Goal: Check status: Check status

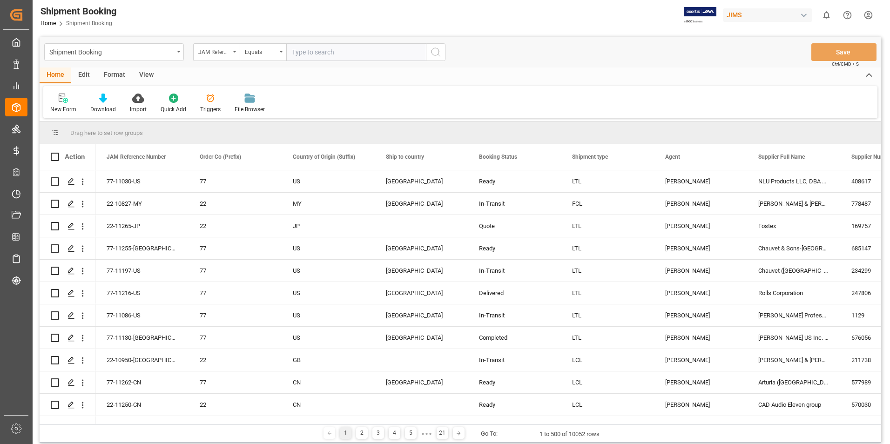
click at [324, 50] on input "text" at bounding box center [356, 52] width 140 height 18
paste input "22-10639-CN"
type input "22-10639-CN"
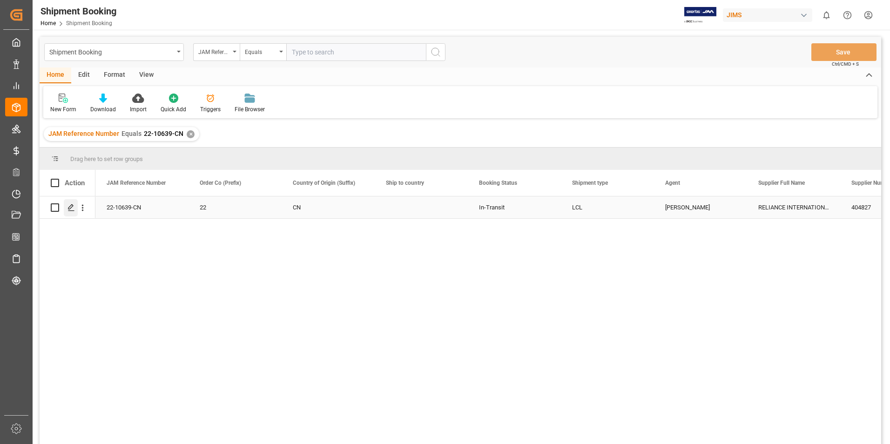
click at [70, 203] on div "Press SPACE to select this row." at bounding box center [71, 207] width 14 height 17
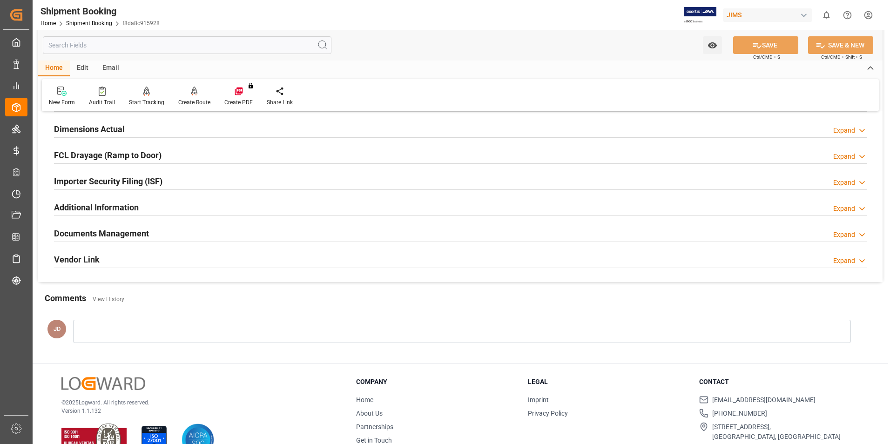
scroll to position [233, 0]
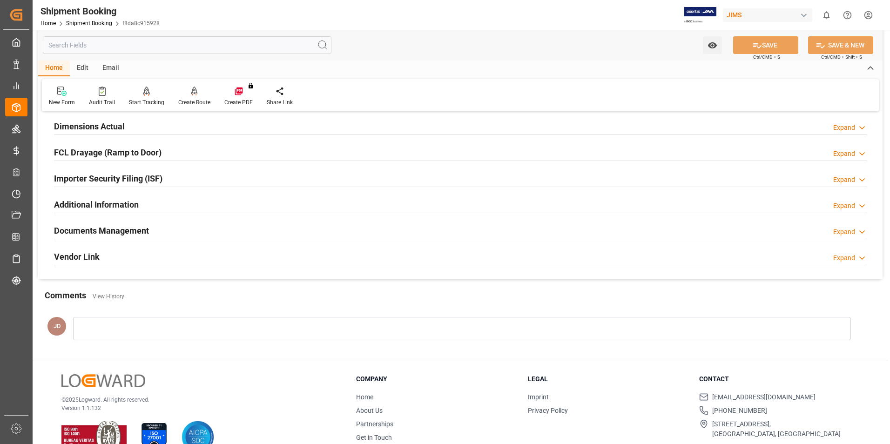
click at [119, 230] on h2 "Documents Management" at bounding box center [101, 230] width 95 height 13
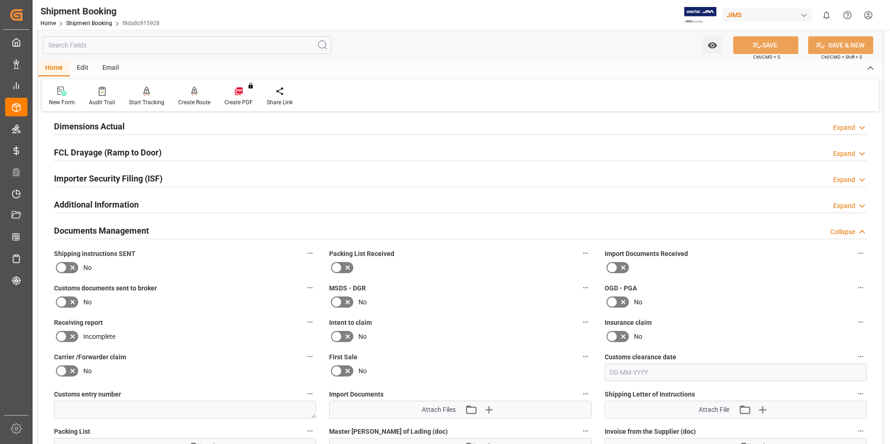
click at [616, 267] on icon at bounding box center [611, 267] width 11 height 11
click at [0, 0] on input "checkbox" at bounding box center [0, 0] width 0 height 0
click at [340, 266] on icon at bounding box center [336, 267] width 11 height 11
click at [0, 0] on input "checkbox" at bounding box center [0, 0] width 0 height 0
click at [64, 303] on icon at bounding box center [61, 301] width 11 height 11
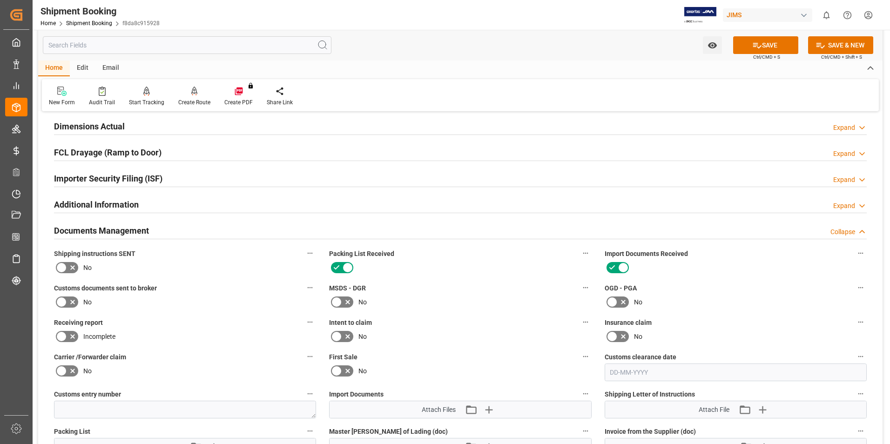
click at [0, 0] on input "checkbox" at bounding box center [0, 0] width 0 height 0
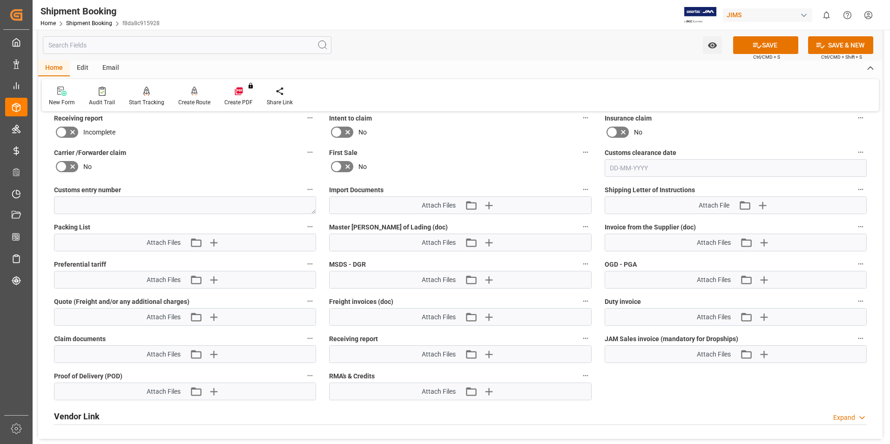
scroll to position [465, 0]
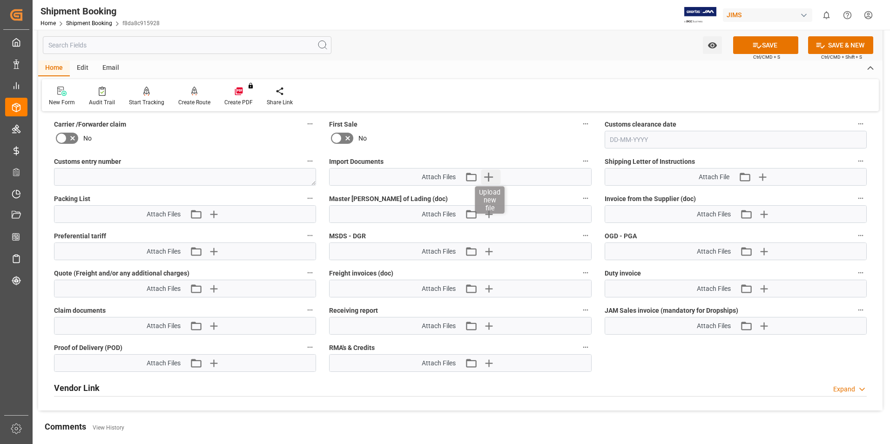
click at [489, 176] on icon "button" at bounding box center [488, 177] width 9 height 9
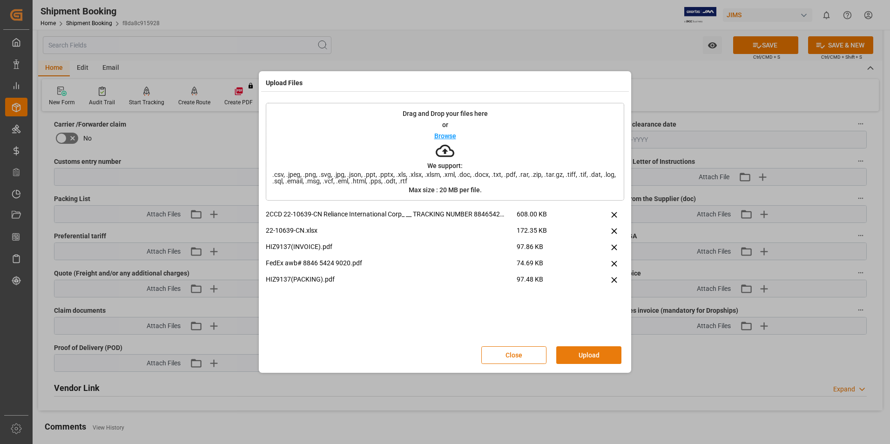
click at [592, 357] on button "Upload" at bounding box center [588, 355] width 65 height 18
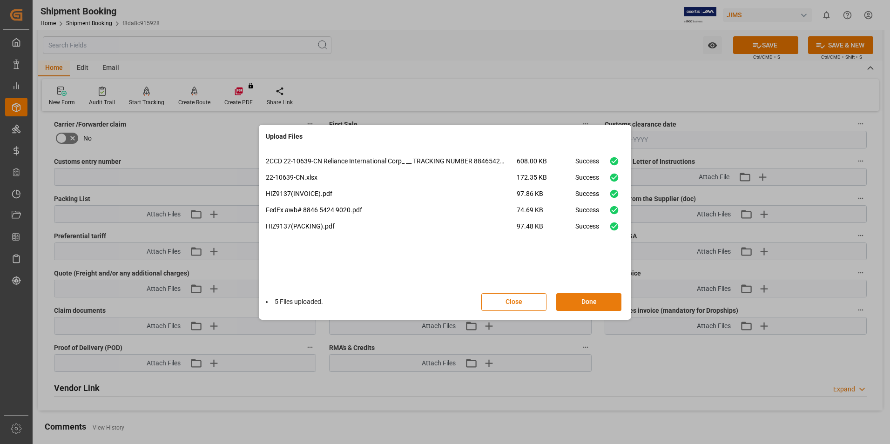
click at [573, 302] on button "Done" at bounding box center [588, 302] width 65 height 18
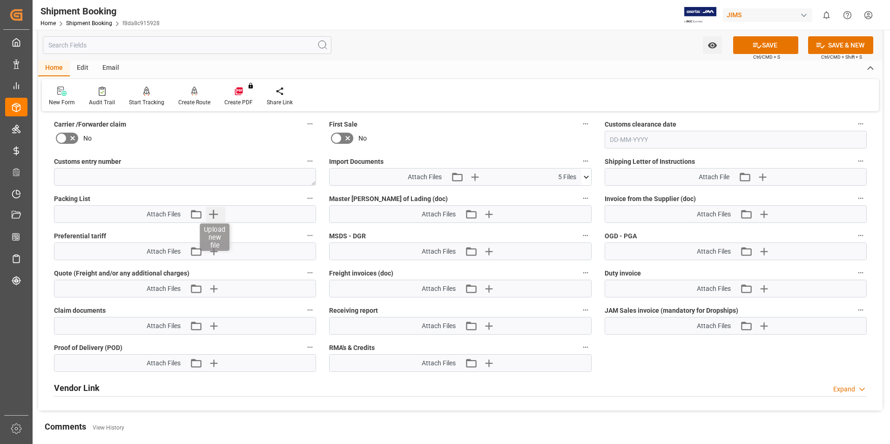
click at [210, 212] on icon "button" at bounding box center [213, 214] width 15 height 15
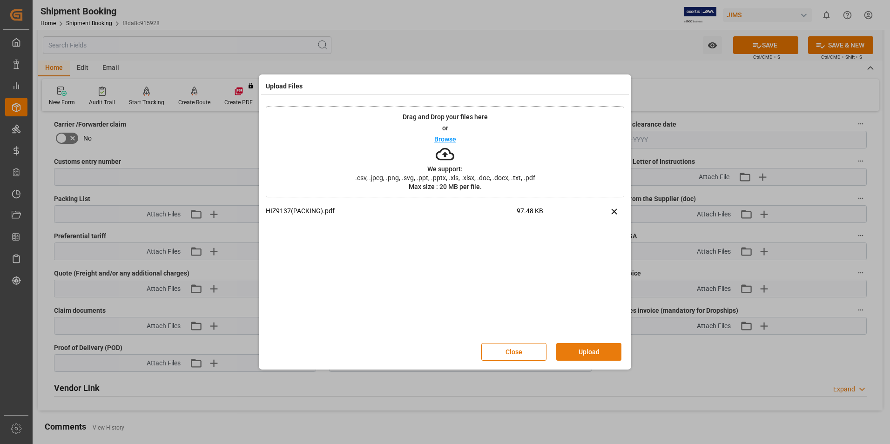
click at [586, 347] on button "Upload" at bounding box center [588, 352] width 65 height 18
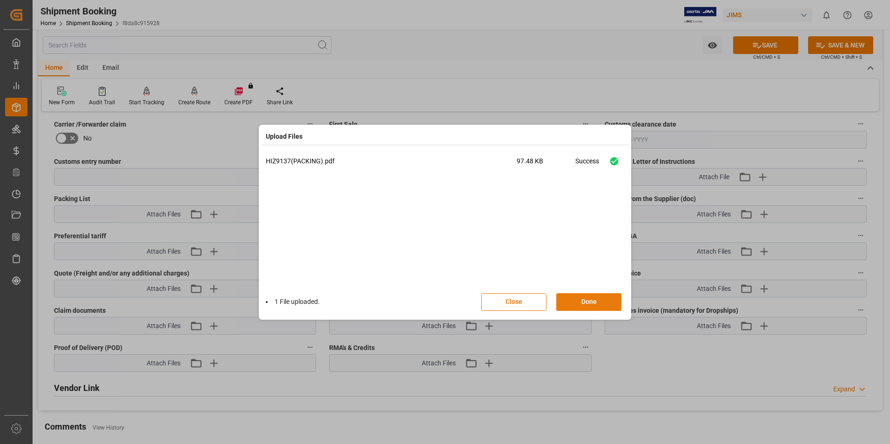
click at [583, 299] on button "Done" at bounding box center [588, 302] width 65 height 18
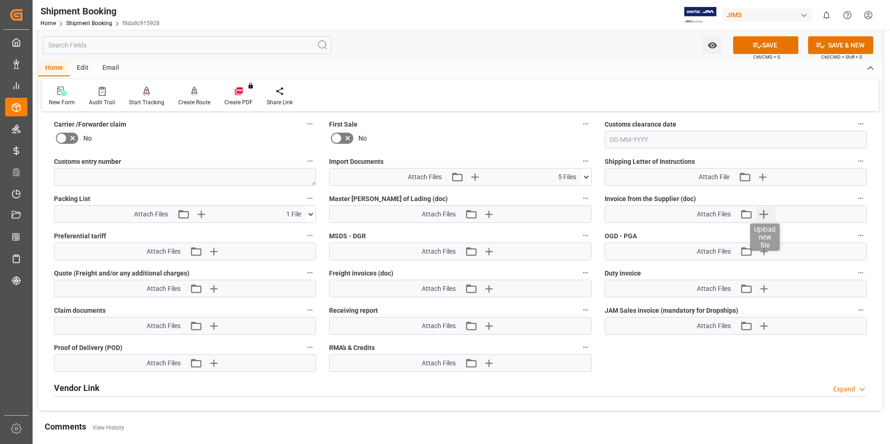
click at [762, 214] on icon "button" at bounding box center [763, 214] width 9 height 9
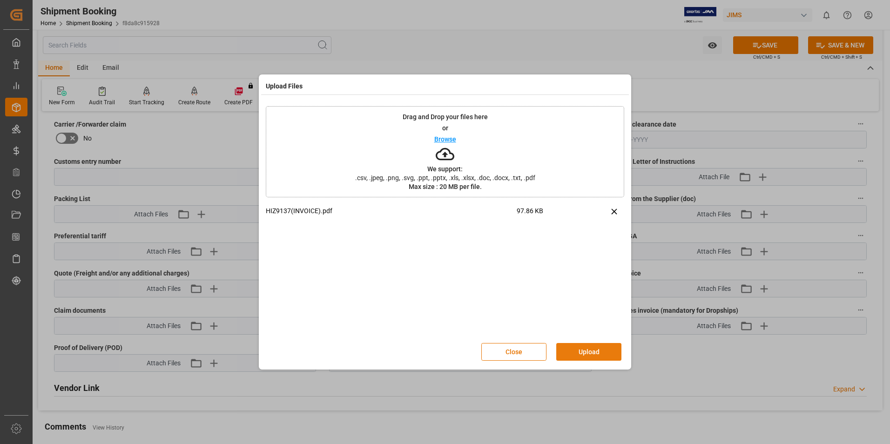
click at [582, 347] on button "Upload" at bounding box center [588, 352] width 65 height 18
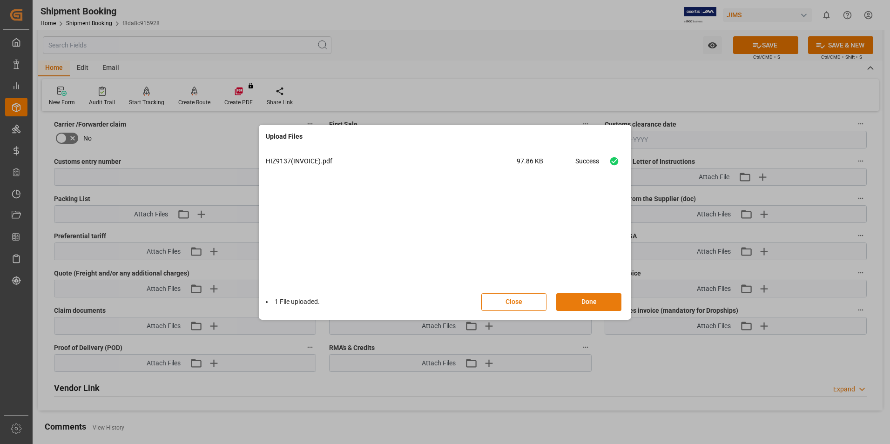
click at [572, 308] on button "Done" at bounding box center [588, 302] width 65 height 18
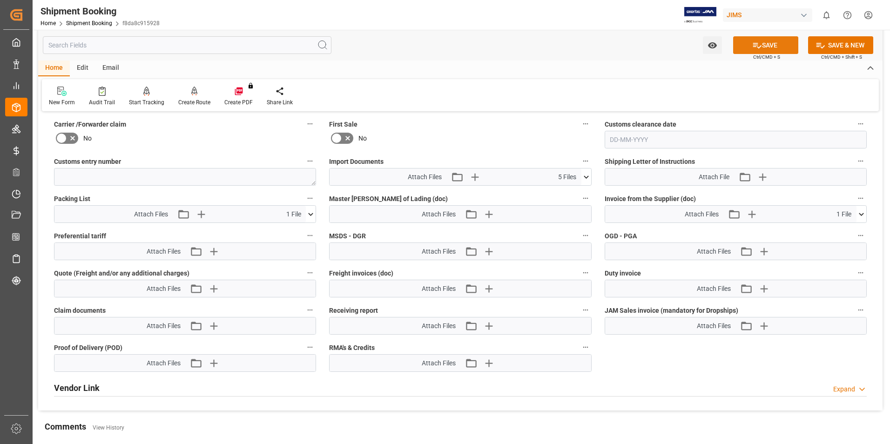
click at [765, 45] on button "SAVE" at bounding box center [765, 45] width 65 height 18
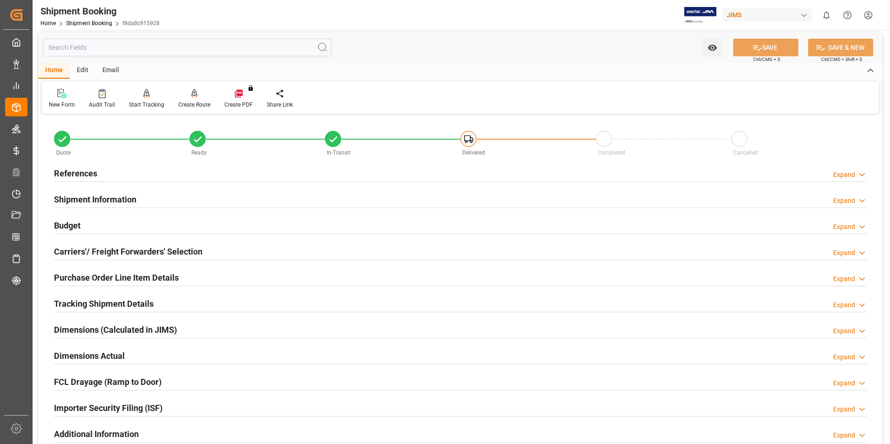
scroll to position [0, 0]
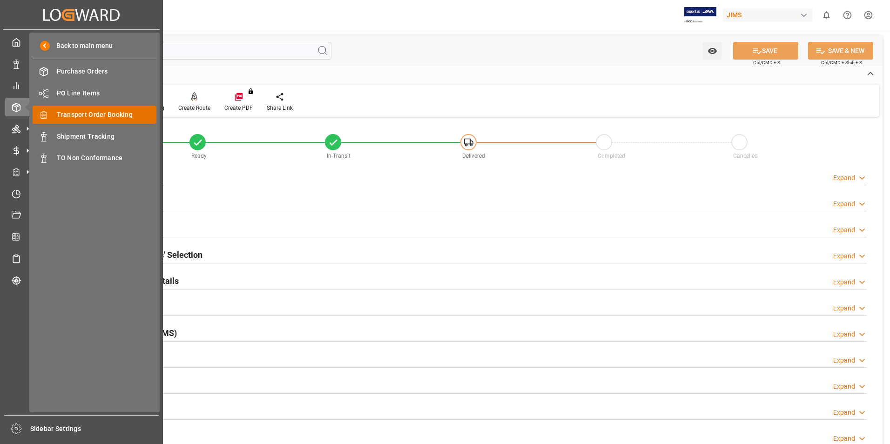
click at [94, 115] on span "Transport Order Booking" at bounding box center [107, 115] width 100 height 10
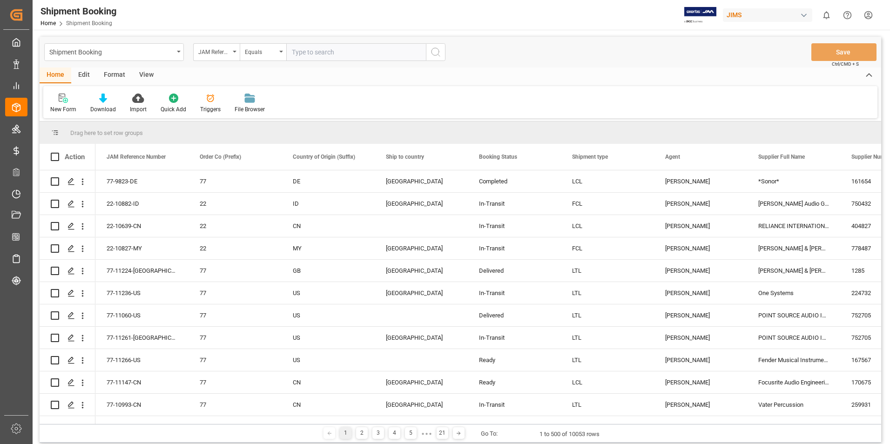
click at [302, 55] on input "text" at bounding box center [356, 52] width 140 height 18
type input "22-11218-GB"
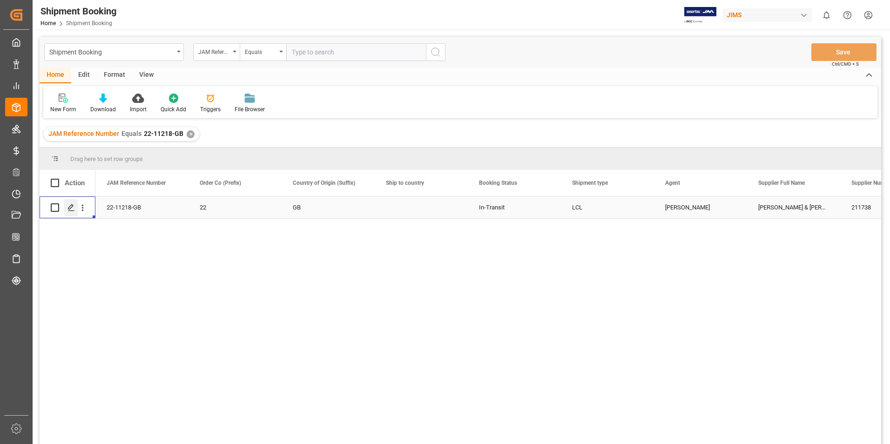
click at [72, 204] on icon "Press SPACE to select this row." at bounding box center [70, 207] width 7 height 7
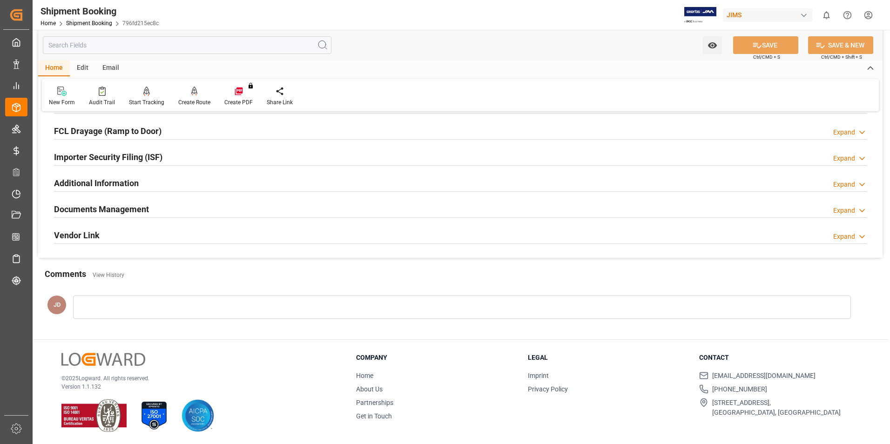
scroll to position [255, 0]
click at [93, 206] on h2 "Documents Management" at bounding box center [101, 208] width 95 height 13
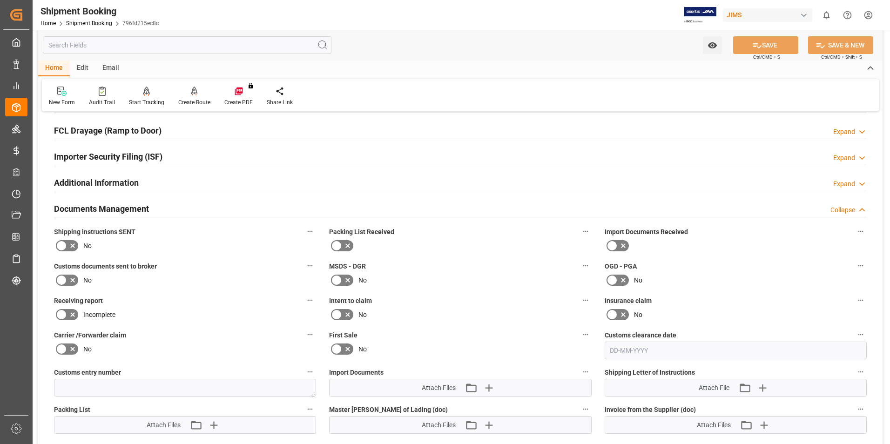
click at [617, 242] on icon at bounding box center [622, 245] width 11 height 11
click at [0, 0] on input "checkbox" at bounding box center [0, 0] width 0 height 0
click at [67, 278] on icon at bounding box center [72, 280] width 11 height 11
click at [0, 0] on input "checkbox" at bounding box center [0, 0] width 0 height 0
click at [342, 245] on icon at bounding box center [347, 245] width 11 height 11
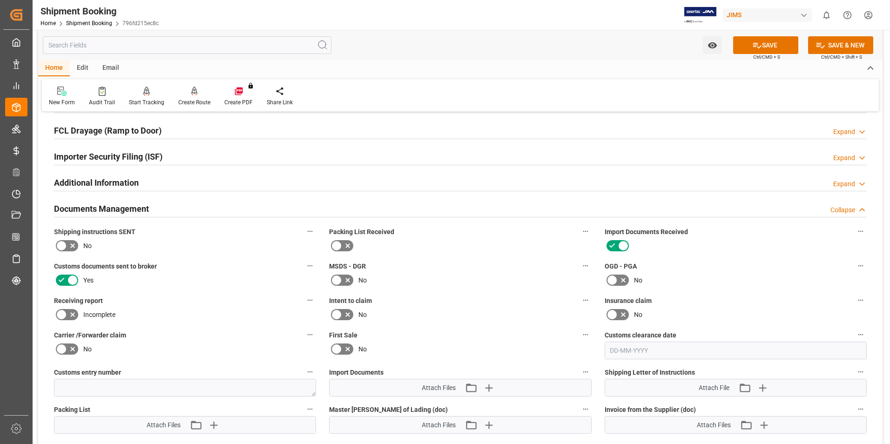
click at [0, 0] on input "checkbox" at bounding box center [0, 0] width 0 height 0
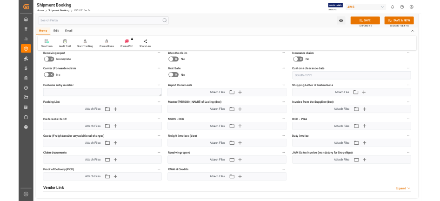
scroll to position [441, 0]
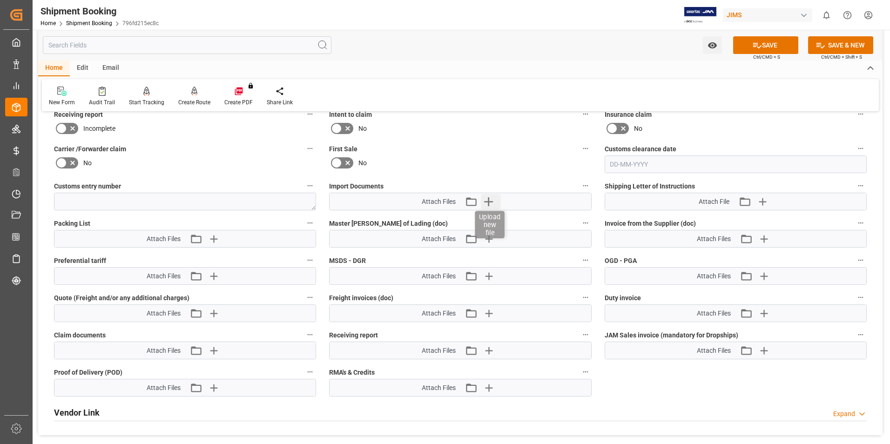
click at [491, 202] on icon "button" at bounding box center [488, 201] width 15 height 15
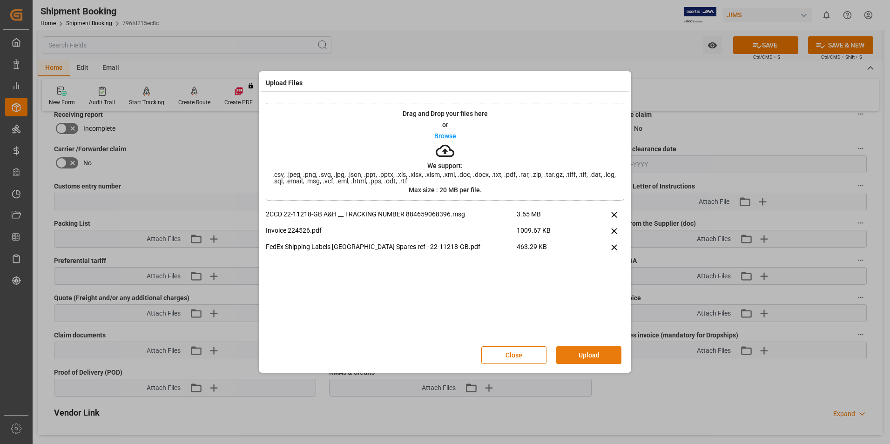
click at [595, 357] on button "Upload" at bounding box center [588, 355] width 65 height 18
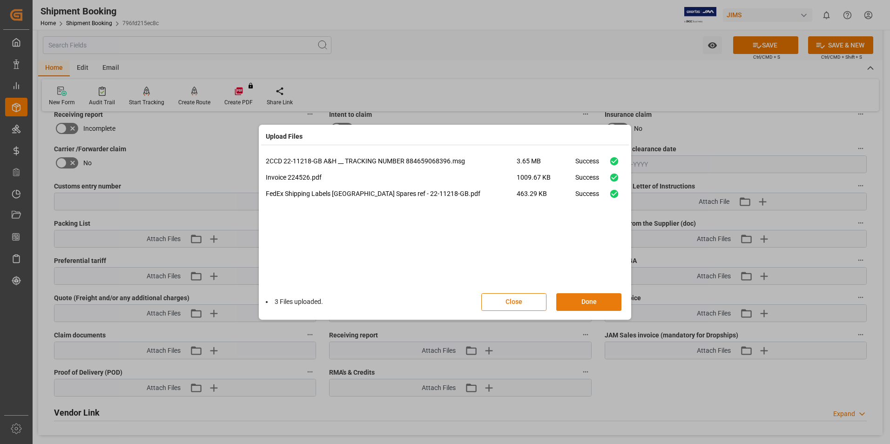
click at [576, 299] on button "Done" at bounding box center [588, 302] width 65 height 18
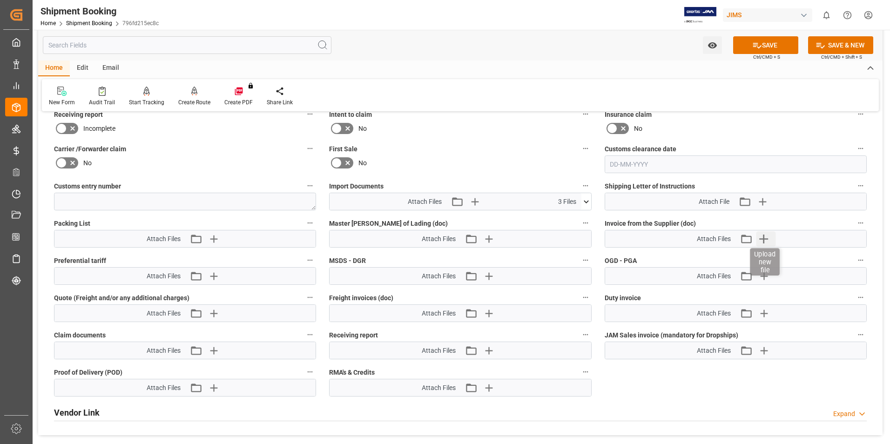
click at [764, 238] on icon "button" at bounding box center [763, 238] width 9 height 9
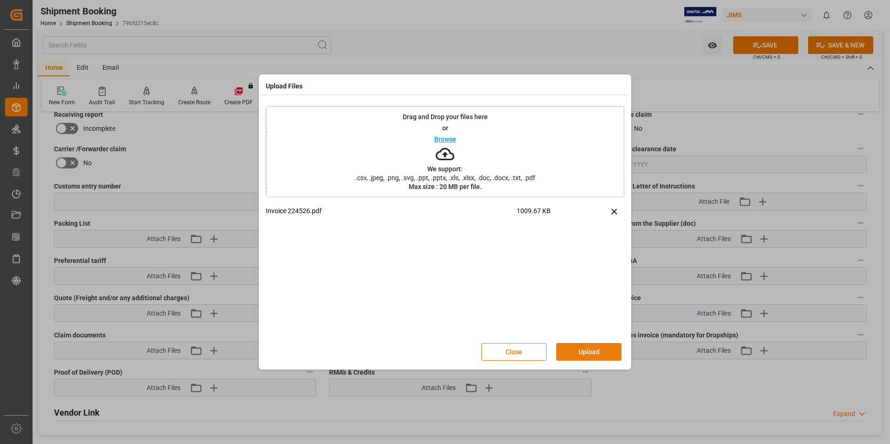
click at [595, 348] on button "Upload" at bounding box center [588, 352] width 65 height 18
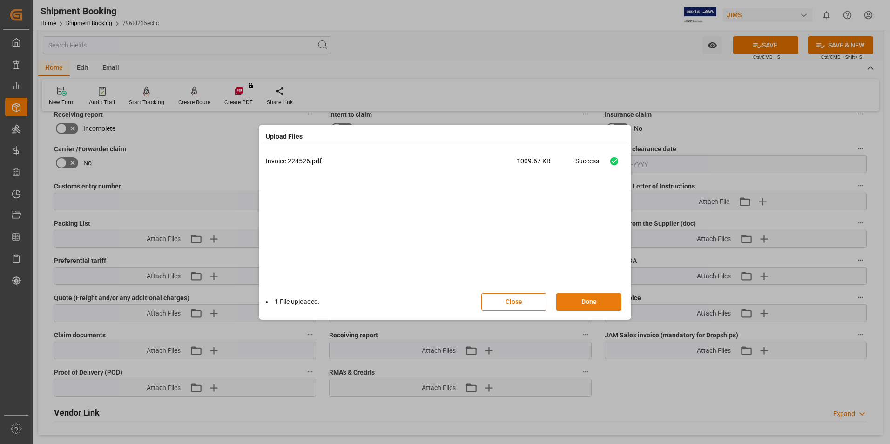
click at [568, 302] on button "Done" at bounding box center [588, 302] width 65 height 18
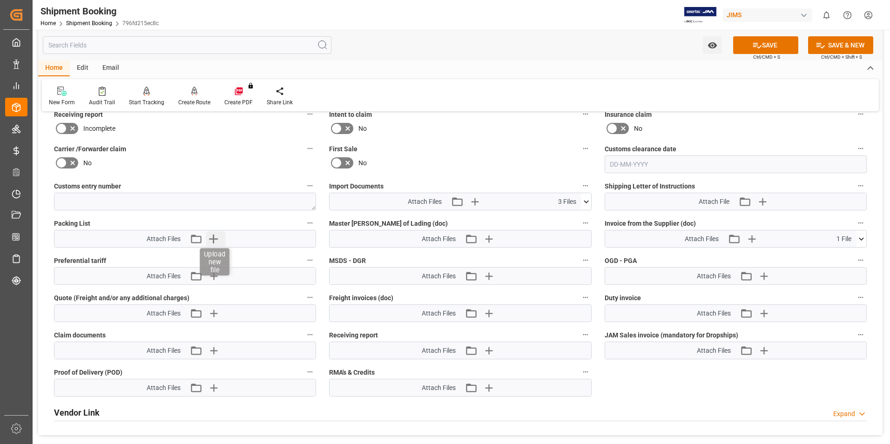
click at [215, 237] on icon "button" at bounding box center [213, 238] width 15 height 15
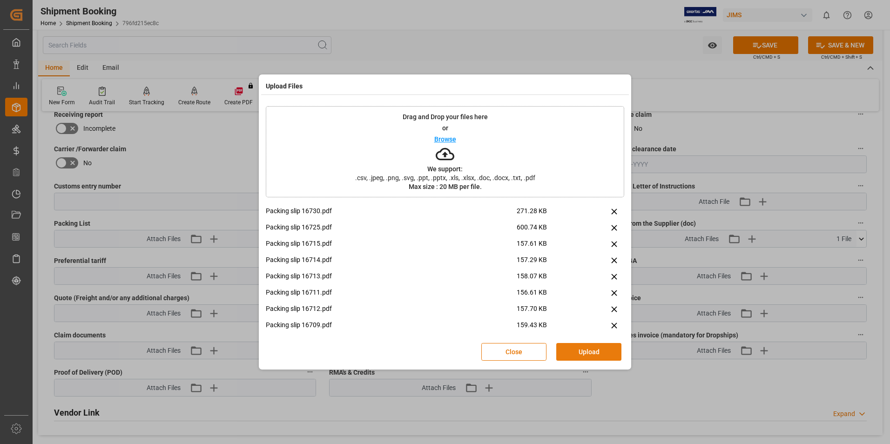
click at [598, 349] on button "Upload" at bounding box center [588, 352] width 65 height 18
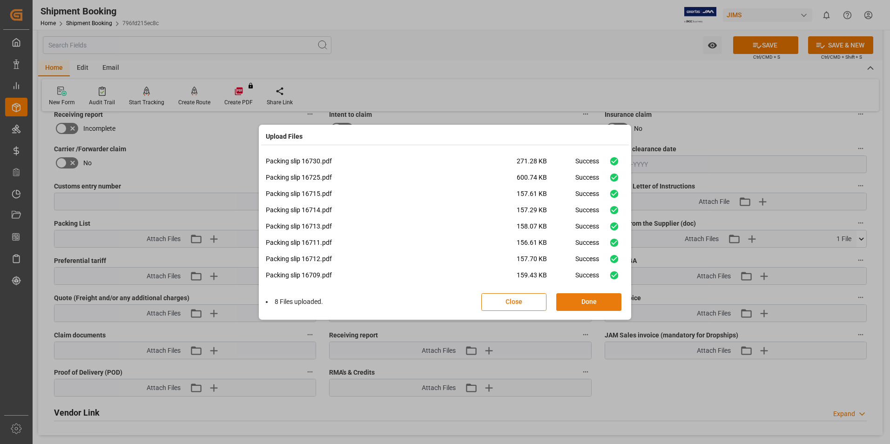
click at [575, 303] on button "Done" at bounding box center [588, 302] width 65 height 18
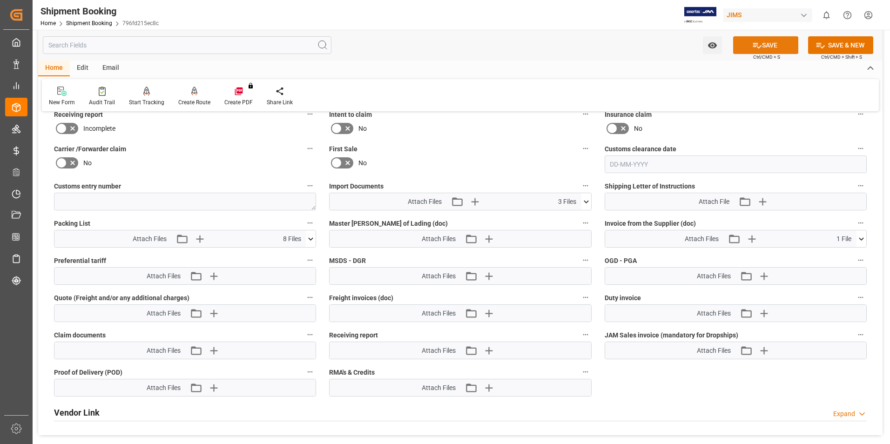
click at [748, 42] on button "SAVE" at bounding box center [765, 45] width 65 height 18
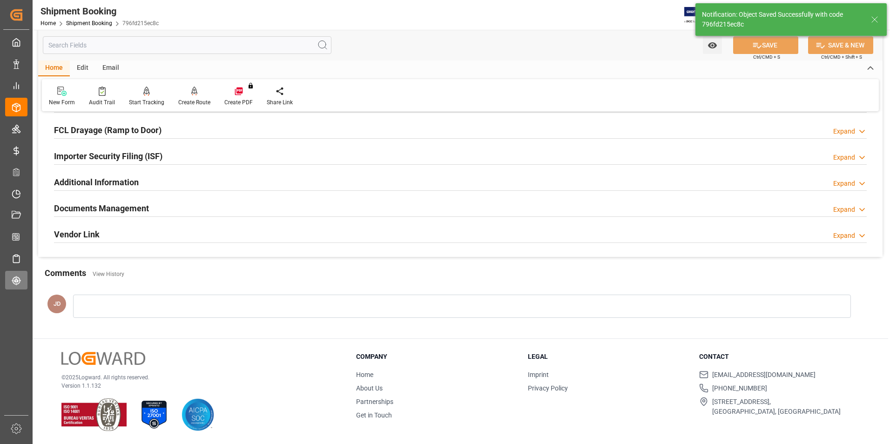
scroll to position [255, 0]
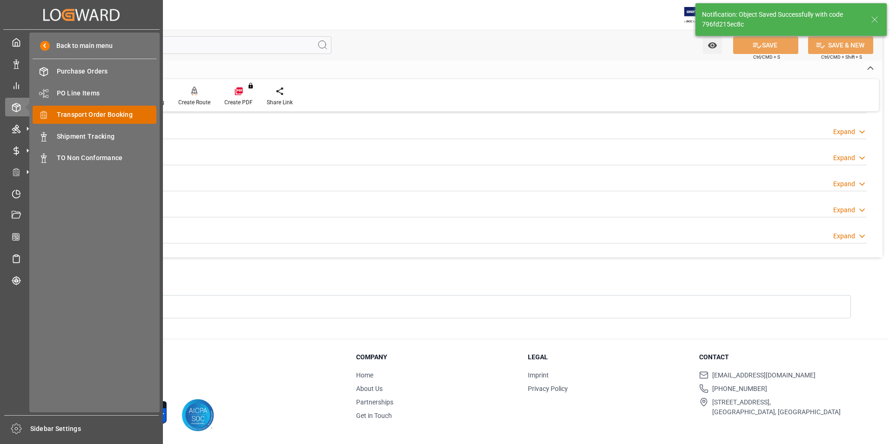
click at [93, 115] on span "Transport Order Booking" at bounding box center [107, 115] width 100 height 10
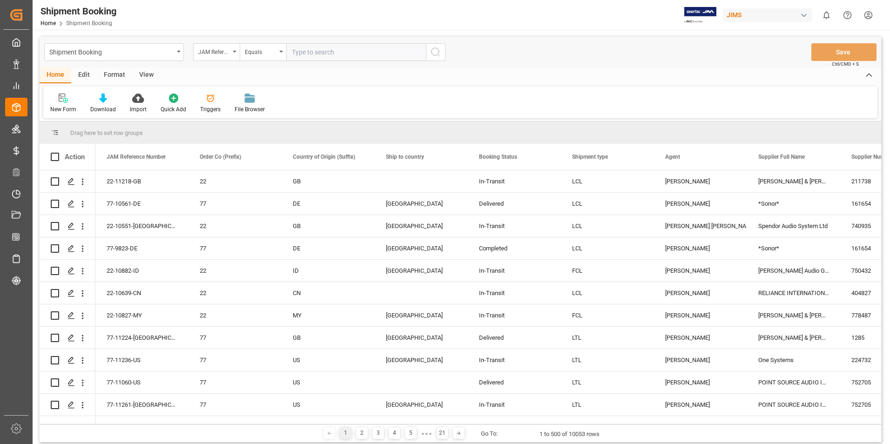
click at [317, 54] on input "text" at bounding box center [356, 52] width 140 height 18
paste input "22-10980-GB"
type input "22-10980-GB"
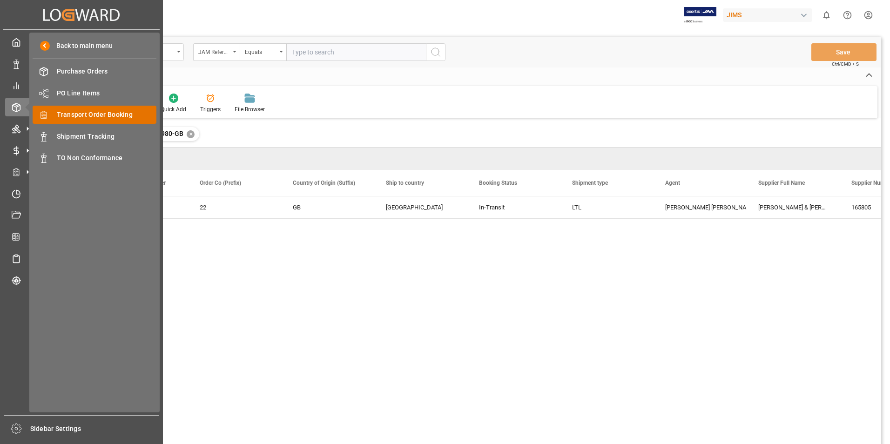
click at [114, 116] on span "Transport Order Booking" at bounding box center [107, 115] width 100 height 10
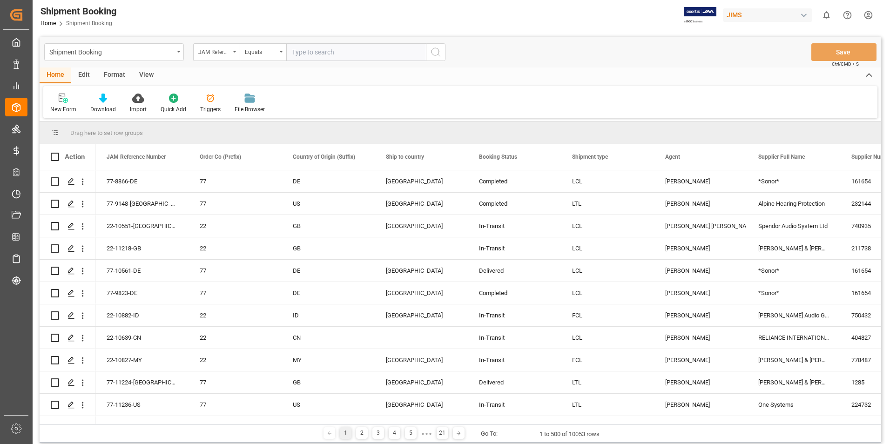
click at [309, 48] on input "text" at bounding box center [356, 52] width 140 height 18
paste input "22-10732-IT"
type input "22-10732-IT"
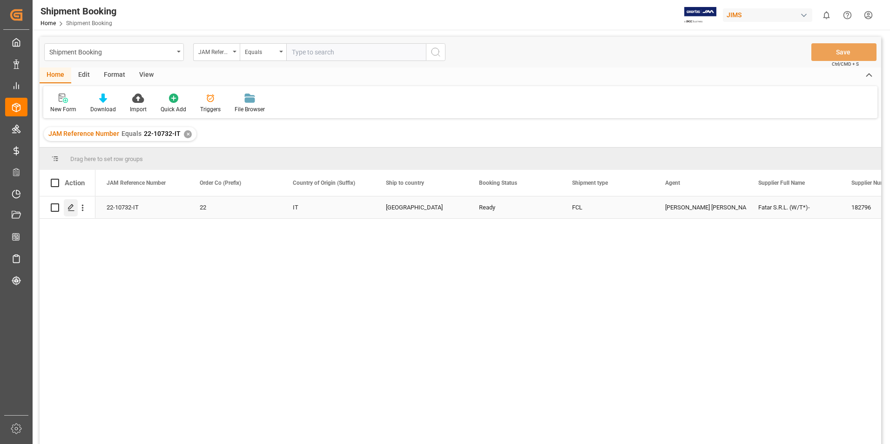
click at [72, 204] on icon "Press SPACE to select this row." at bounding box center [70, 207] width 7 height 7
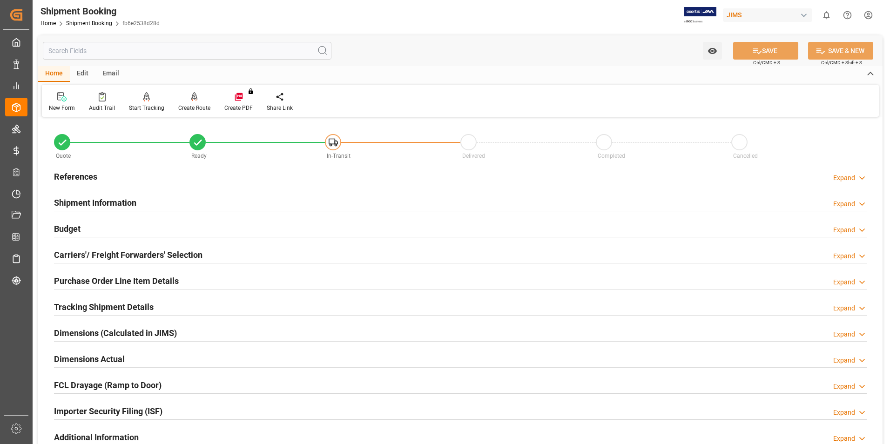
click at [99, 201] on h2 "Shipment Information" at bounding box center [95, 202] width 82 height 13
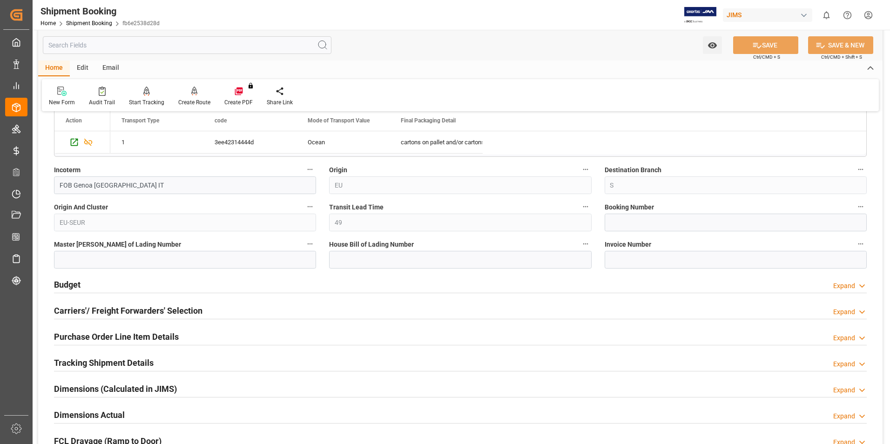
scroll to position [326, 0]
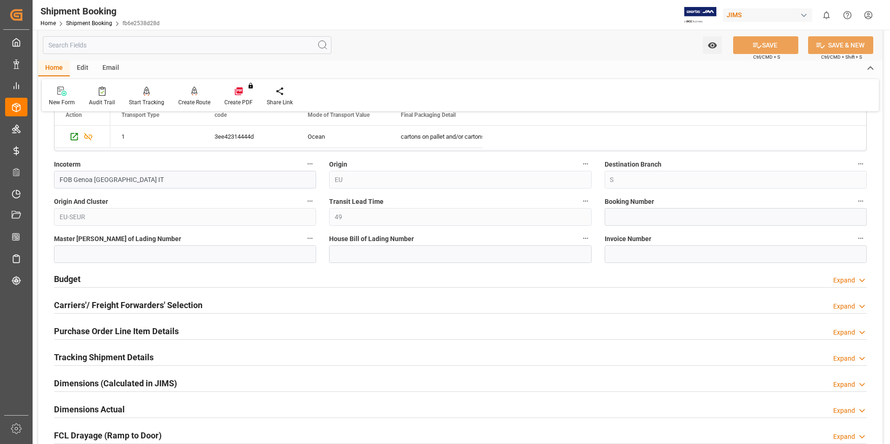
click at [94, 300] on h2 "Carriers'/ Freight Forwarders' Selection" at bounding box center [128, 305] width 148 height 13
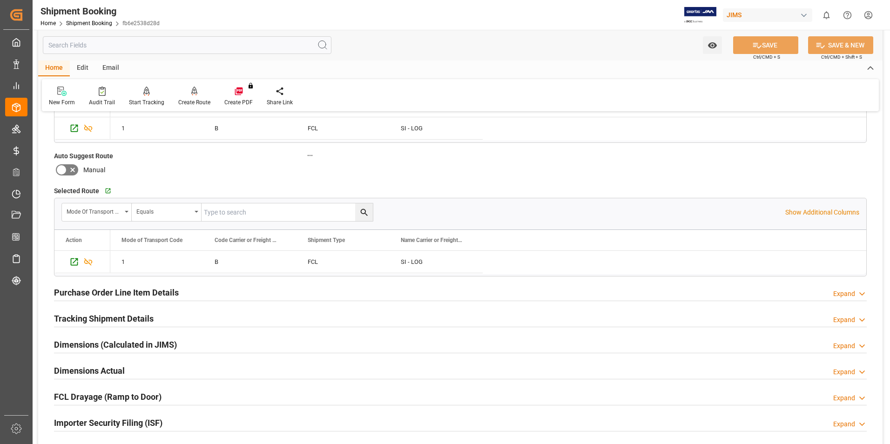
scroll to position [605, 0]
